Goal: Communication & Community: Share content

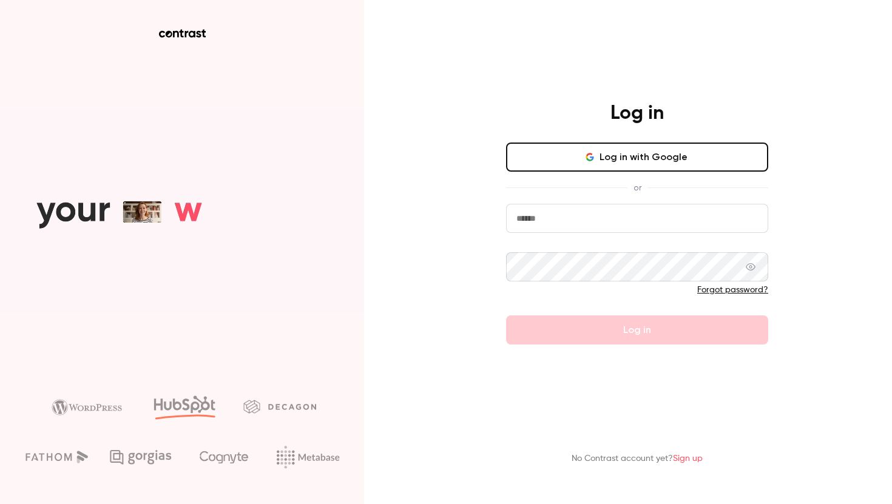
click at [627, 146] on button "Log in with Google" at bounding box center [637, 157] width 262 height 29
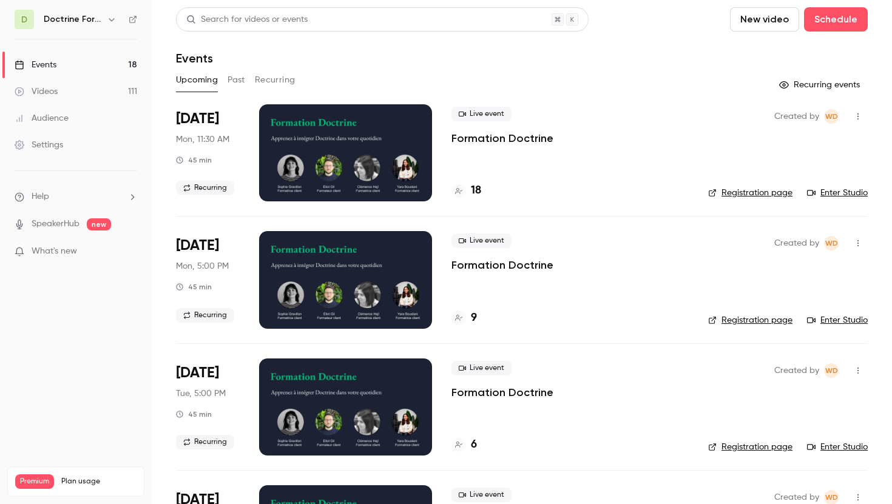
click at [102, 25] on div "Doctrine Formation Avocats" at bounding box center [81, 19] width 75 height 15
click at [115, 19] on icon "button" at bounding box center [112, 20] width 10 height 10
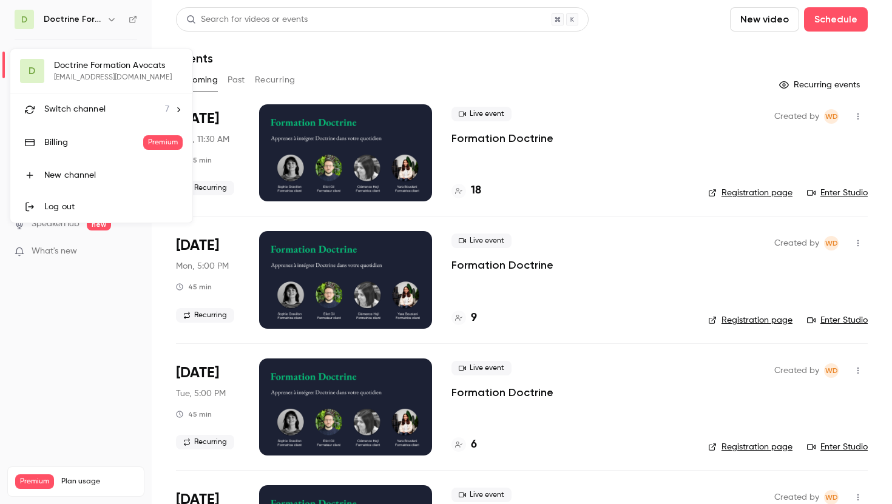
click at [109, 115] on div "Switch channel 7" at bounding box center [106, 109] width 125 height 13
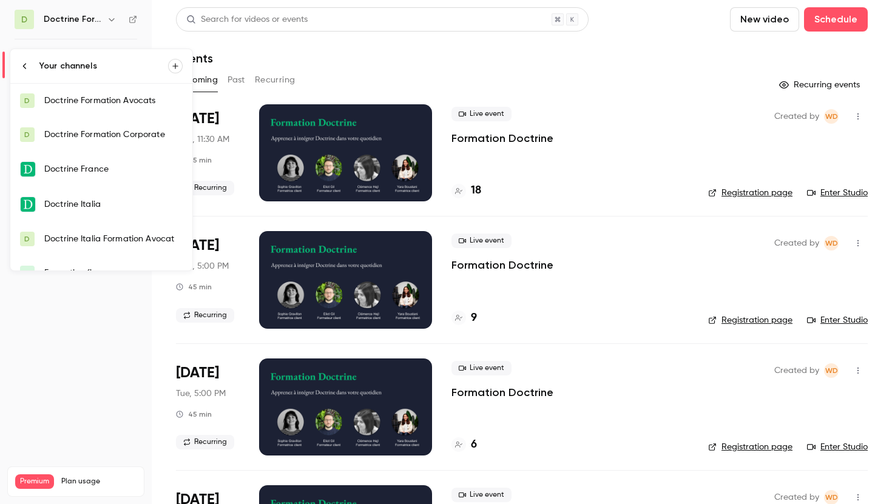
click at [103, 140] on div "Doctrine Formation Corporate" at bounding box center [113, 135] width 138 height 12
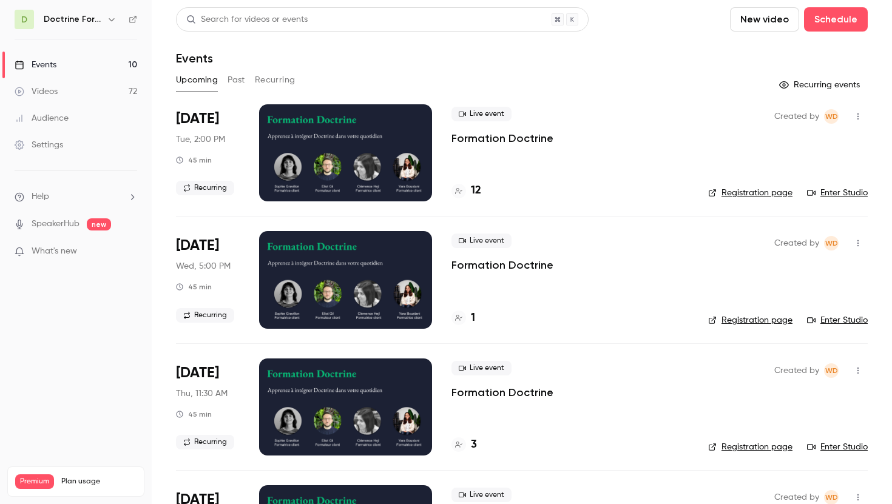
click at [106, 13] on button "button" at bounding box center [111, 19] width 15 height 15
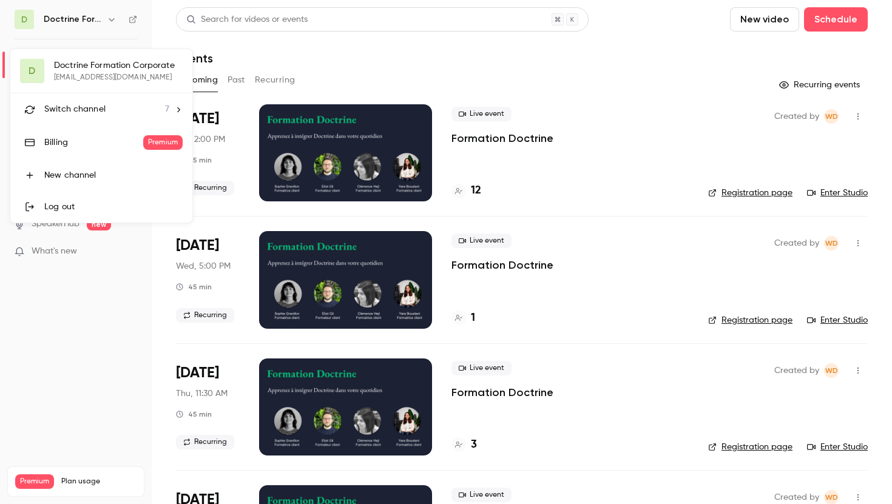
click at [92, 114] on span "Switch channel" at bounding box center [74, 109] width 61 height 13
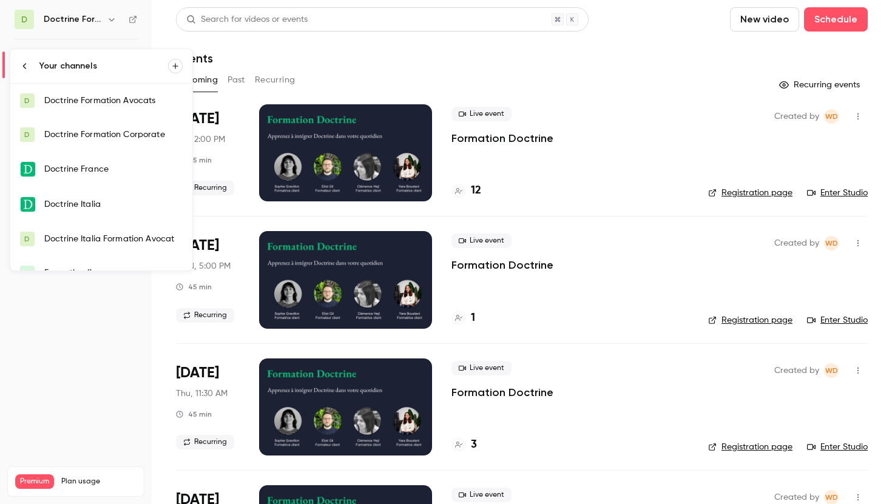
click at [131, 107] on link "D Doctrine Formation Avocats" at bounding box center [101, 101] width 182 height 34
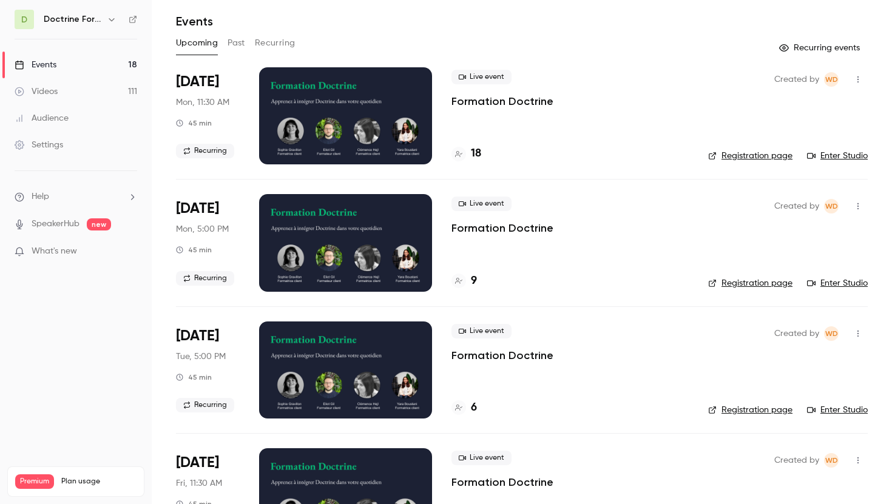
scroll to position [42, 0]
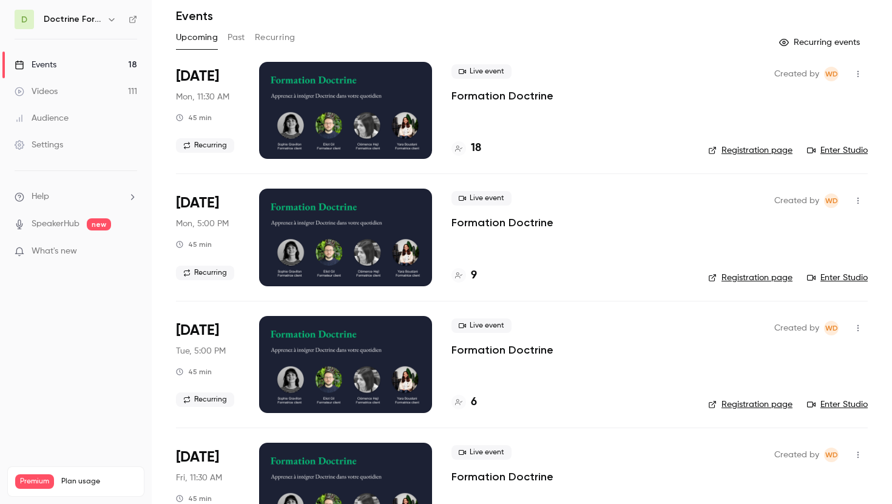
click at [852, 194] on button "button" at bounding box center [857, 200] width 19 height 19
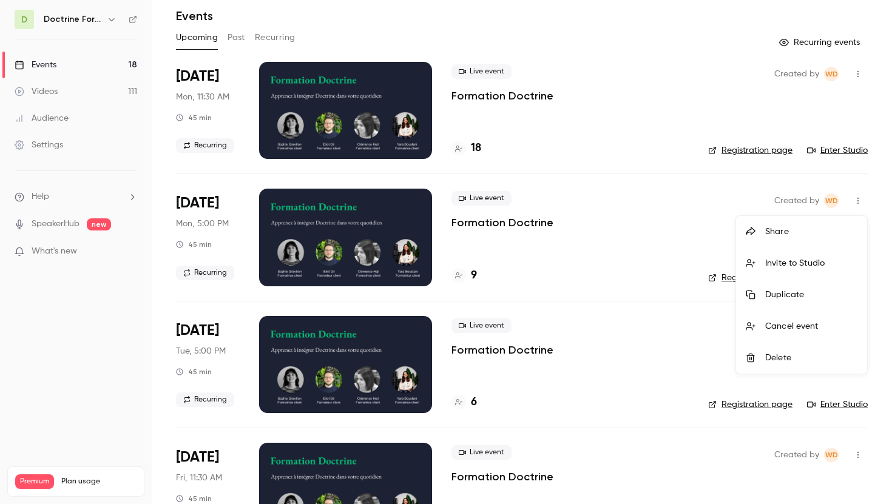
click at [787, 230] on div "Share" at bounding box center [811, 232] width 92 height 12
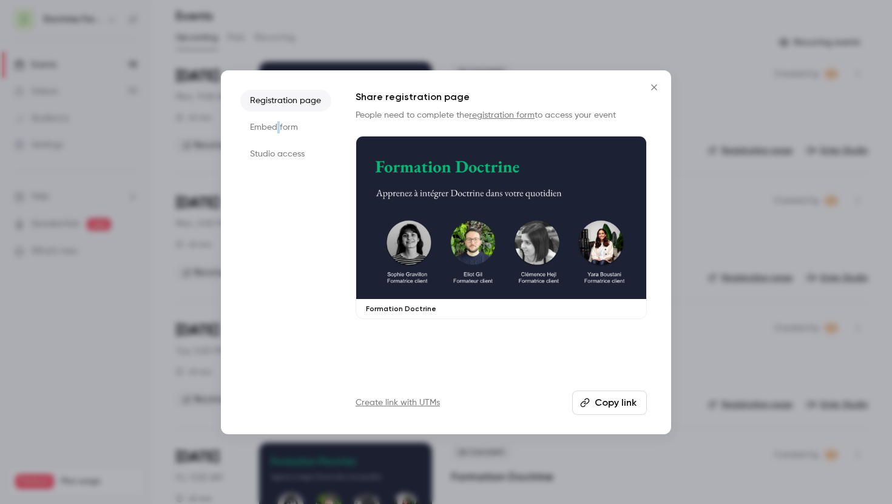
click at [278, 124] on li "Embed form" at bounding box center [285, 128] width 91 height 22
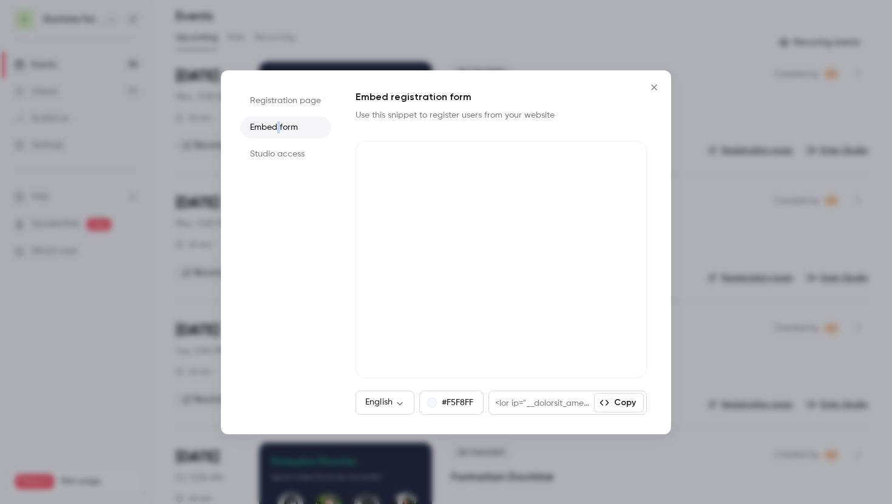
click at [652, 83] on icon "Close" at bounding box center [654, 88] width 15 height 10
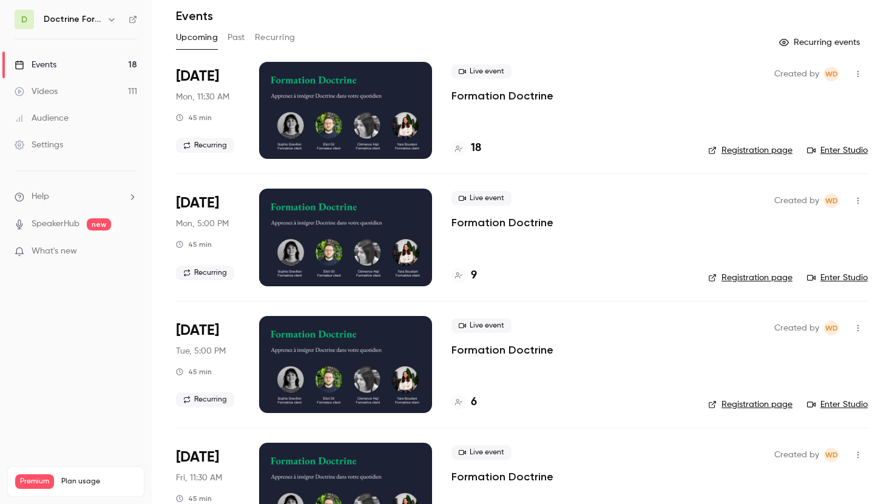
click at [114, 22] on icon "button" at bounding box center [112, 20] width 10 height 10
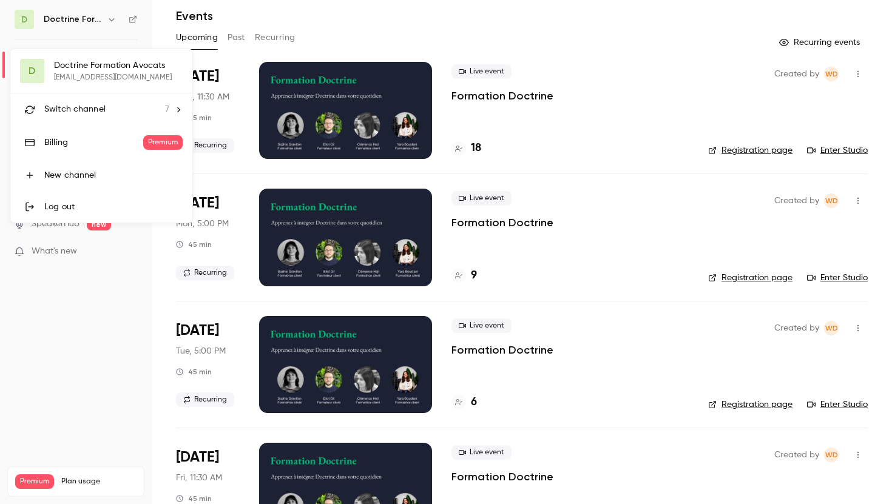
click at [98, 110] on span "Switch channel" at bounding box center [74, 109] width 61 height 13
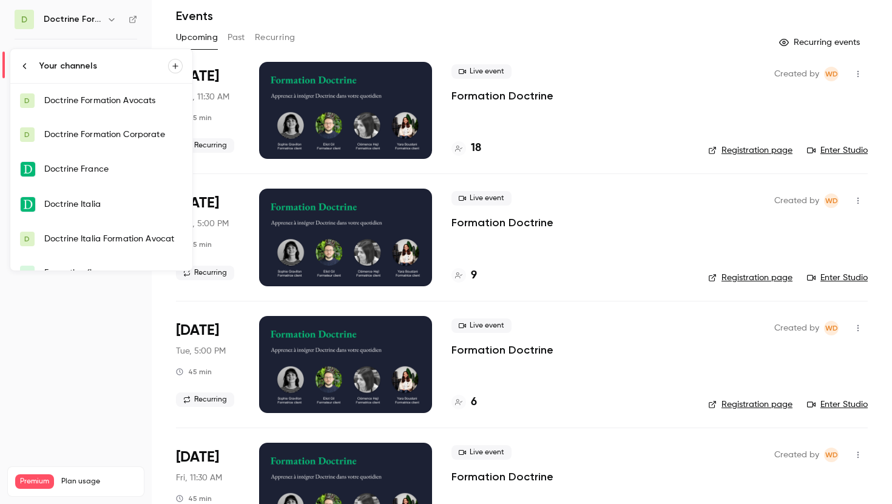
click at [101, 106] on div "Doctrine Formation Avocats" at bounding box center [113, 101] width 138 height 12
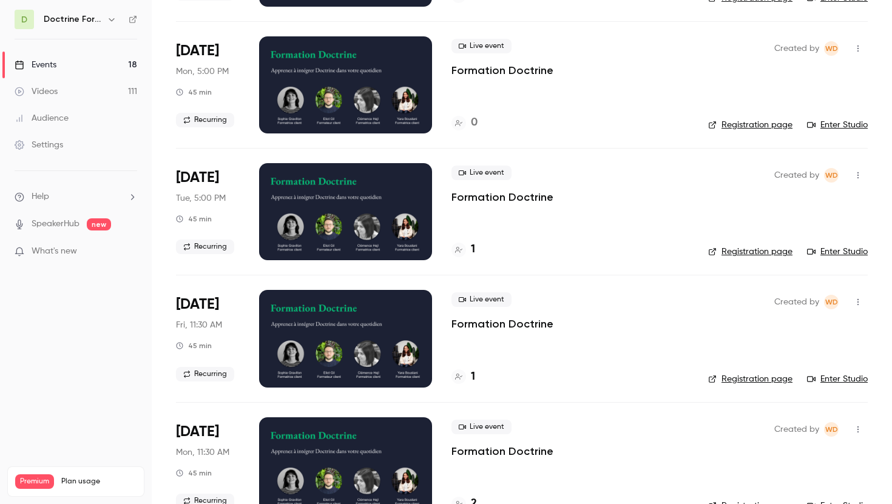
scroll to position [1318, 0]
